Goal: Task Accomplishment & Management: Manage account settings

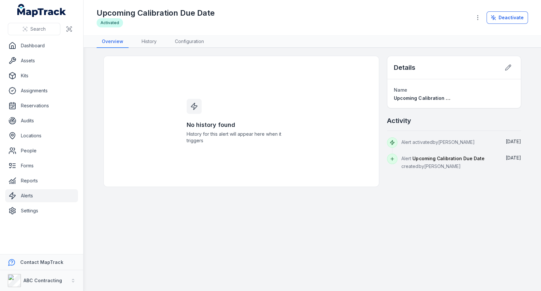
click at [308, 134] on div "No history found History for this alert will appear here when it triggers" at bounding box center [241, 121] width 276 height 131
click at [21, 58] on link "Assets" at bounding box center [41, 60] width 73 height 13
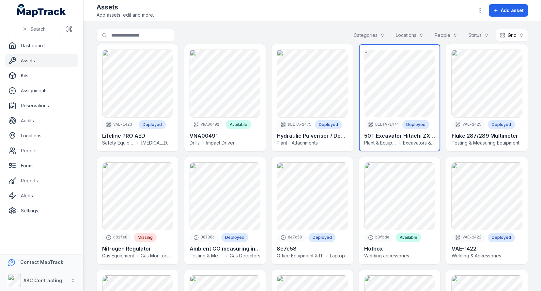
click at [380, 89] on link at bounding box center [400, 97] width 82 height 107
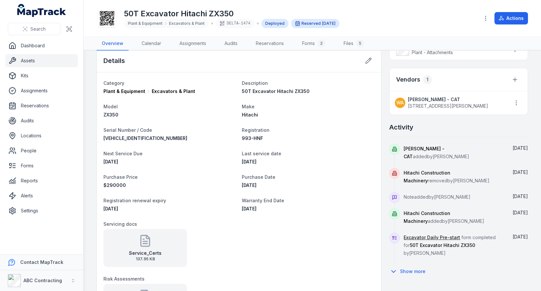
scroll to position [355, 0]
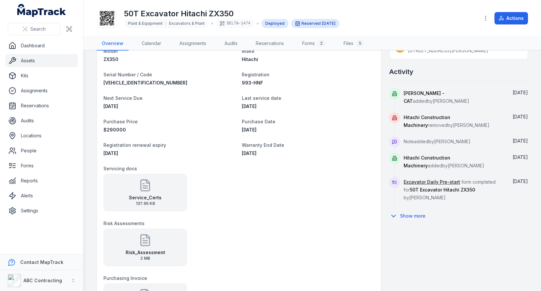
click at [145, 241] on icon at bounding box center [145, 241] width 4 height 0
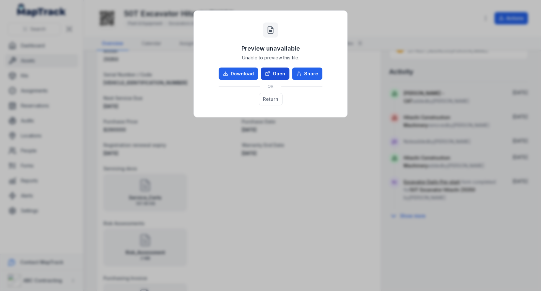
click at [272, 78] on link "Open" at bounding box center [275, 74] width 29 height 12
click at [271, 99] on button "Return" at bounding box center [271, 99] width 24 height 12
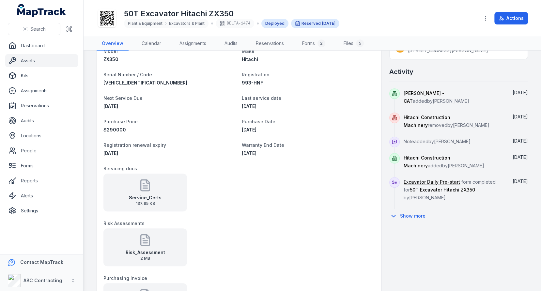
click at [163, 256] on span "2 MB" at bounding box center [145, 258] width 39 height 5
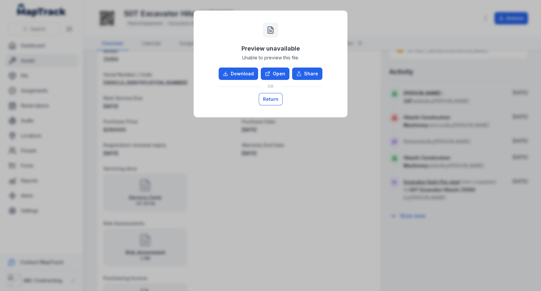
click at [266, 102] on button "Return" at bounding box center [271, 99] width 24 height 12
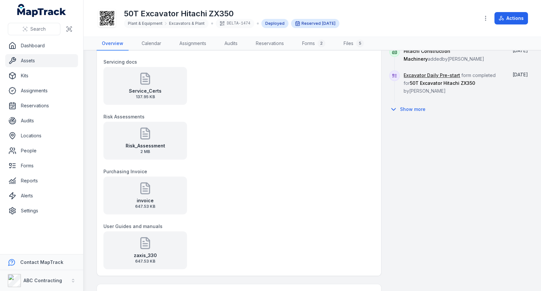
scroll to position [462, 0]
click at [419, 104] on button "Show more" at bounding box center [409, 109] width 40 height 14
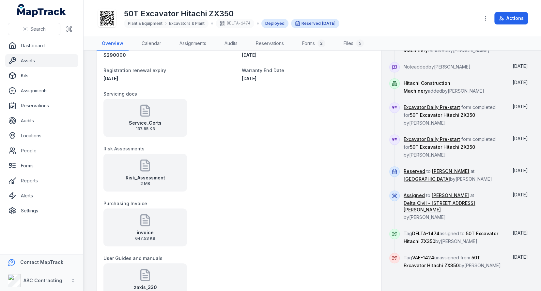
scroll to position [429, 0]
click at [425, 104] on link "Excavator Daily Pre-start" at bounding box center [432, 107] width 56 height 7
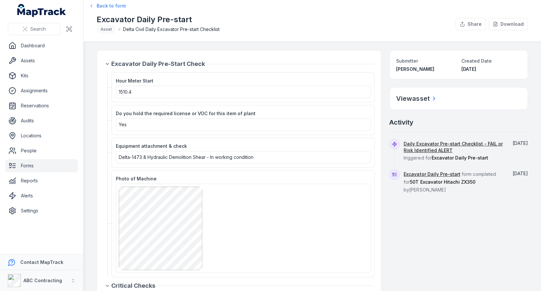
click at [104, 6] on span "Back to form" at bounding box center [111, 6] width 29 height 7
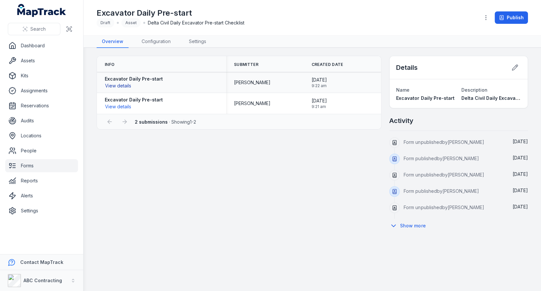
click at [119, 84] on button "View details" at bounding box center [118, 85] width 27 height 7
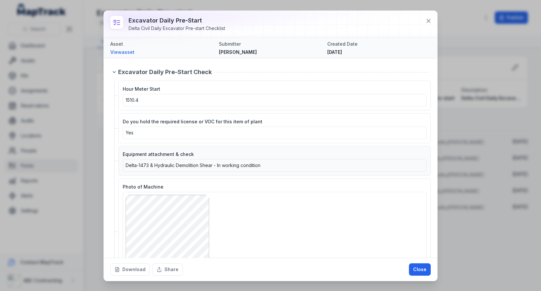
scroll to position [35, 0]
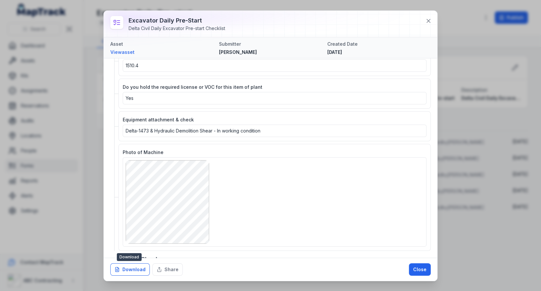
click at [143, 270] on button "Download" at bounding box center [129, 269] width 39 height 12
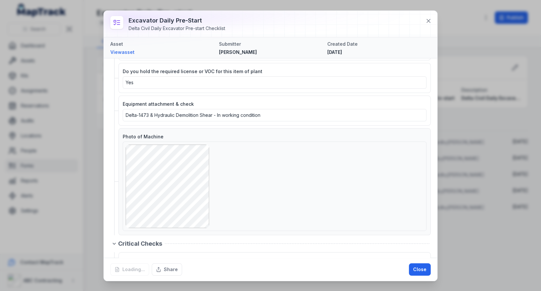
scroll to position [51, 0]
click at [430, 21] on icon at bounding box center [428, 21] width 7 height 7
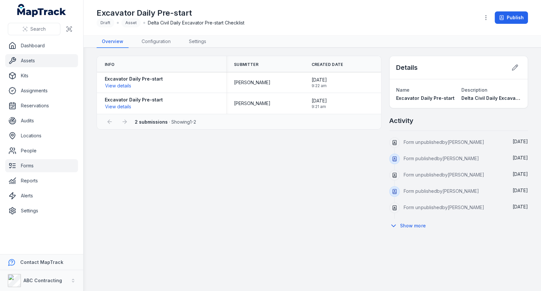
click at [43, 63] on link "Assets" at bounding box center [41, 60] width 73 height 13
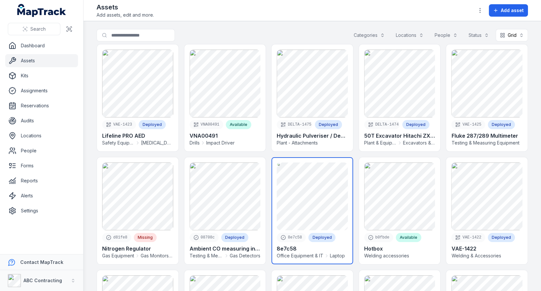
scroll to position [12, 0]
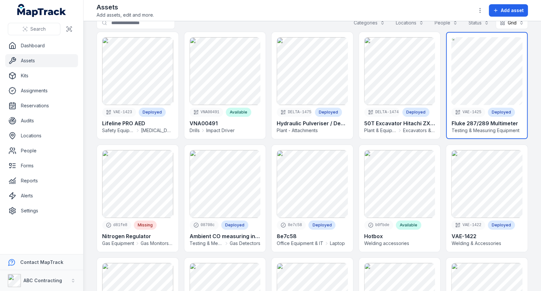
click at [498, 74] on link at bounding box center [487, 85] width 82 height 107
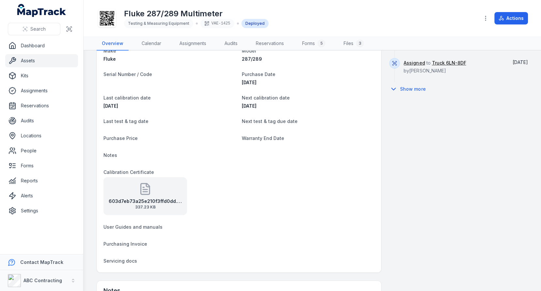
scroll to position [429, 0]
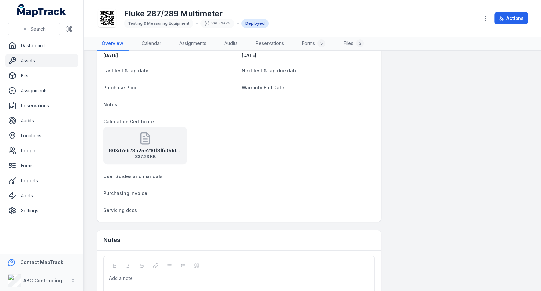
click at [167, 156] on span "337.23 KB" at bounding box center [145, 156] width 73 height 5
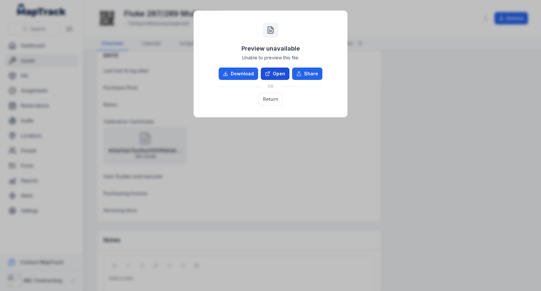
click at [272, 74] on link "Open" at bounding box center [275, 74] width 29 height 12
click at [265, 99] on button "Return" at bounding box center [271, 99] width 24 height 12
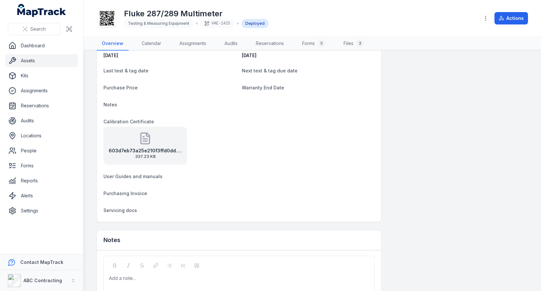
click at [51, 62] on link "Assets" at bounding box center [41, 60] width 73 height 13
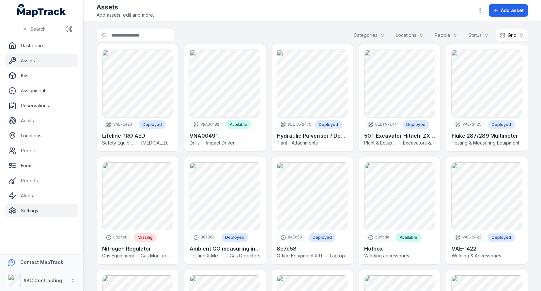
click at [44, 206] on link "Settings" at bounding box center [41, 210] width 73 height 13
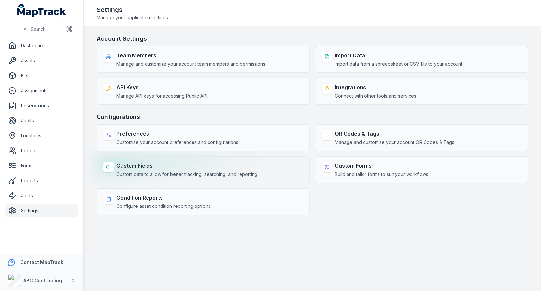
click at [141, 162] on strong "Custom Fields" at bounding box center [187, 166] width 142 height 8
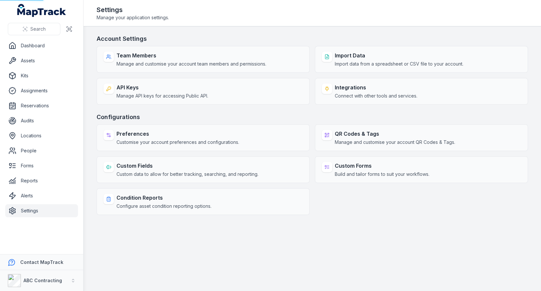
click at [204, 113] on h3 "Configurations" at bounding box center [312, 117] width 431 height 9
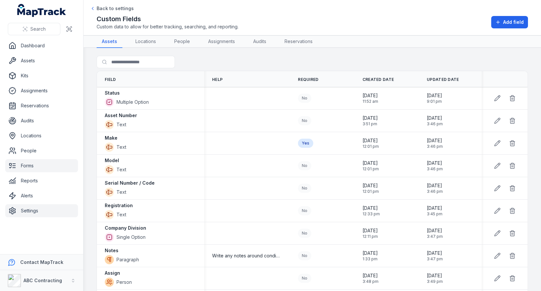
click at [15, 162] on icon at bounding box center [12, 166] width 8 height 8
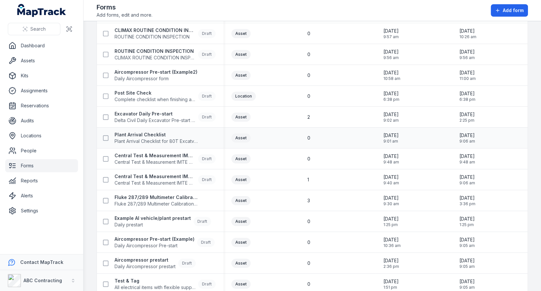
scroll to position [87, 0]
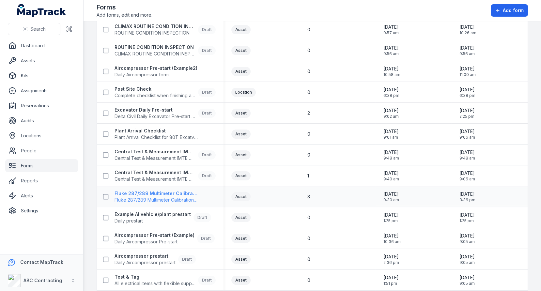
click at [182, 192] on strong "Fluke 287/289 Multimeter Calibration Form" at bounding box center [157, 193] width 84 height 7
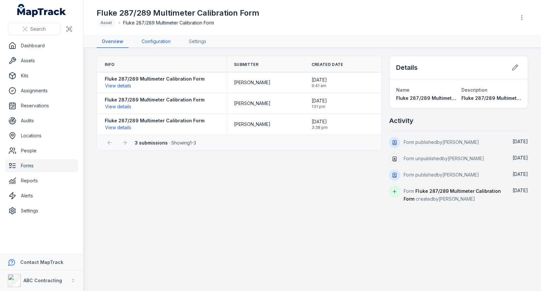
click at [170, 45] on link "Configuration" at bounding box center [155, 42] width 39 height 12
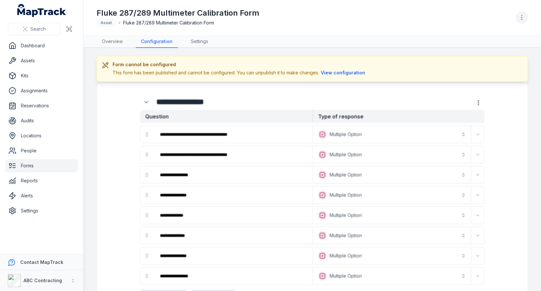
click at [519, 17] on icon "button" at bounding box center [522, 17] width 7 height 7
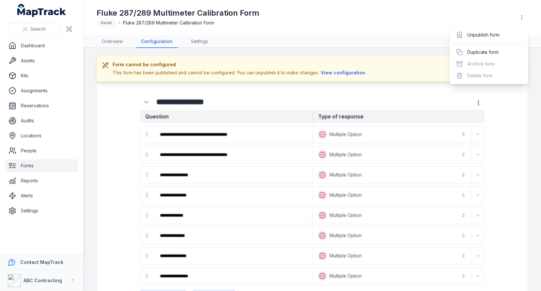
click at [46, 163] on div "**********" at bounding box center [270, 145] width 541 height 291
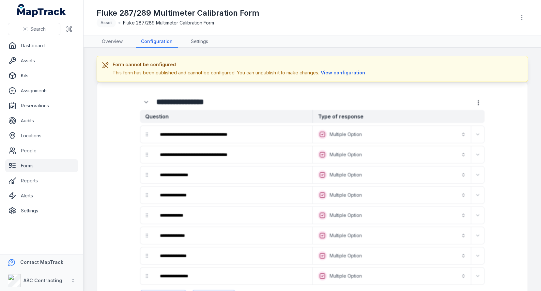
click at [44, 164] on link "Forms" at bounding box center [41, 165] width 73 height 13
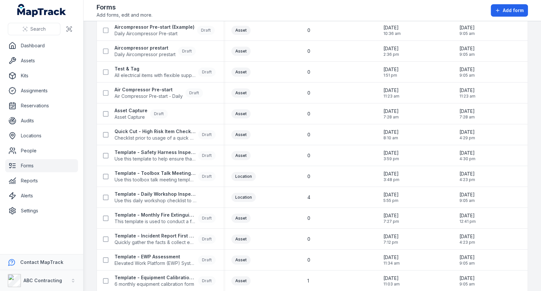
scroll to position [541, 0]
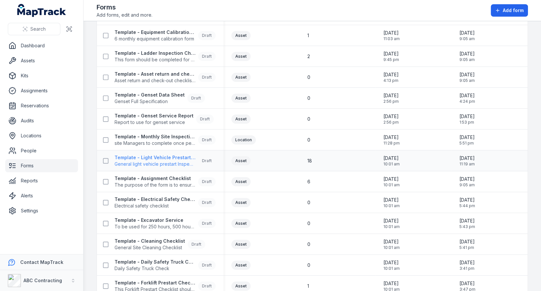
click at [180, 161] on span "General light vehicle prestart Inspection form" at bounding box center [155, 164] width 81 height 7
click at [331, 150] on td "18" at bounding box center [338, 160] width 76 height 21
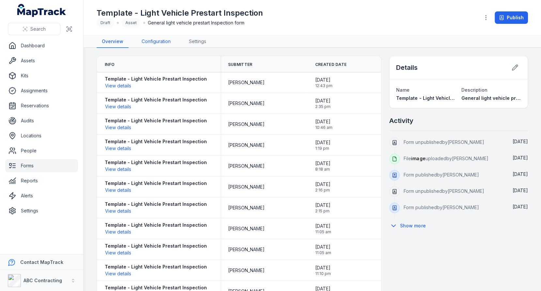
click at [149, 39] on link "Configuration" at bounding box center [155, 42] width 39 height 12
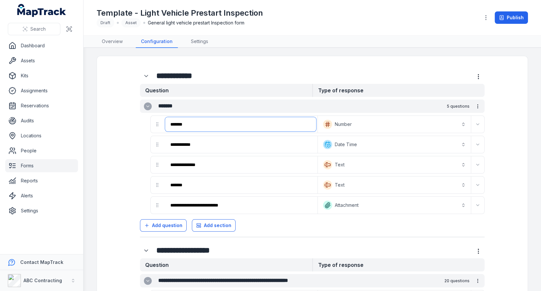
click at [284, 128] on input "*******" at bounding box center [240, 124] width 151 height 14
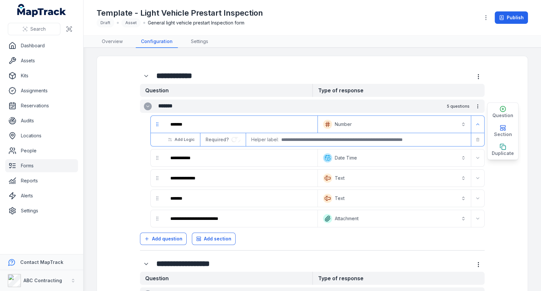
click at [349, 126] on button "Number *********" at bounding box center [394, 124] width 150 height 14
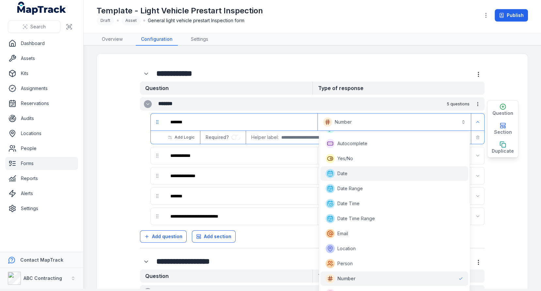
scroll to position [94, 0]
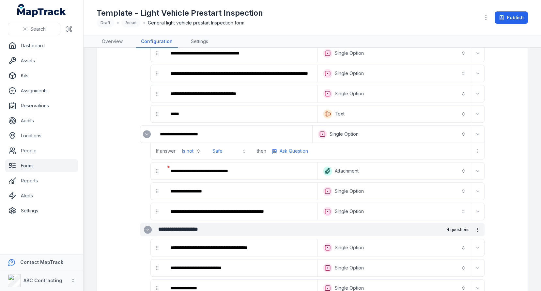
scroll to position [915, 0]
